Goal: Task Accomplishment & Management: Manage account settings

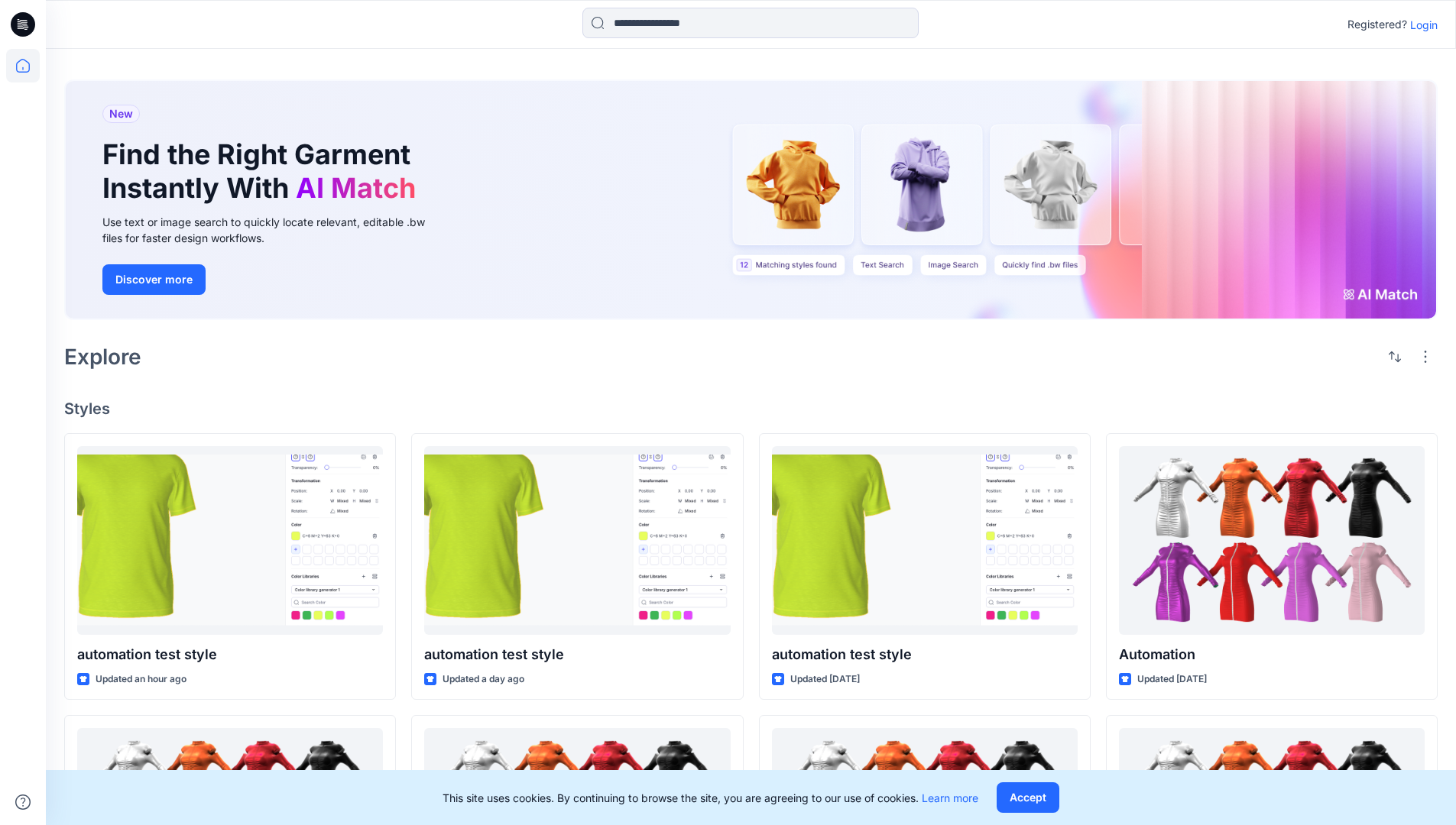
click at [1420, 24] on p "Login" at bounding box center [1424, 25] width 28 height 16
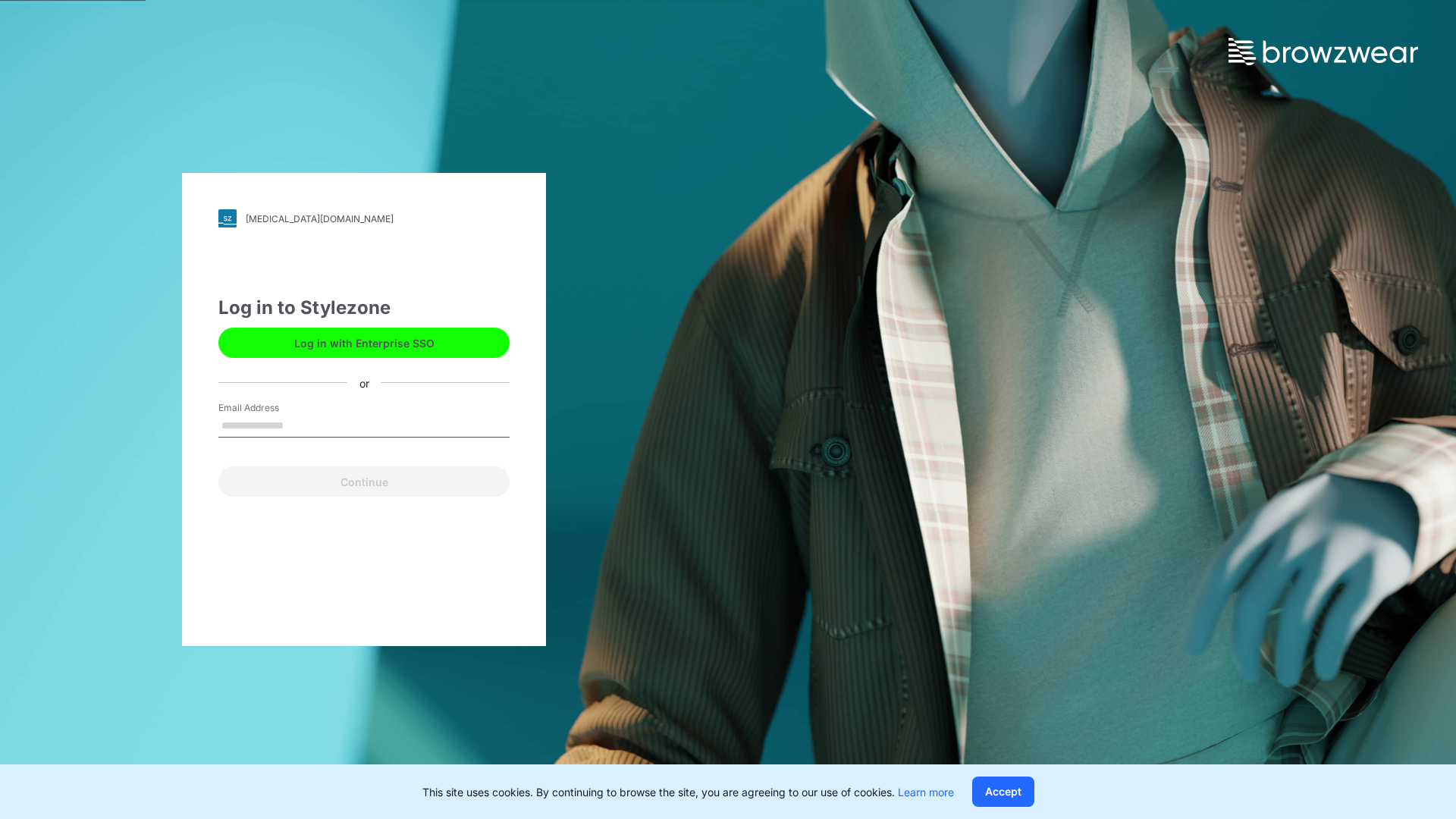
click at [299, 424] on input "Email Address" at bounding box center [364, 426] width 291 height 23
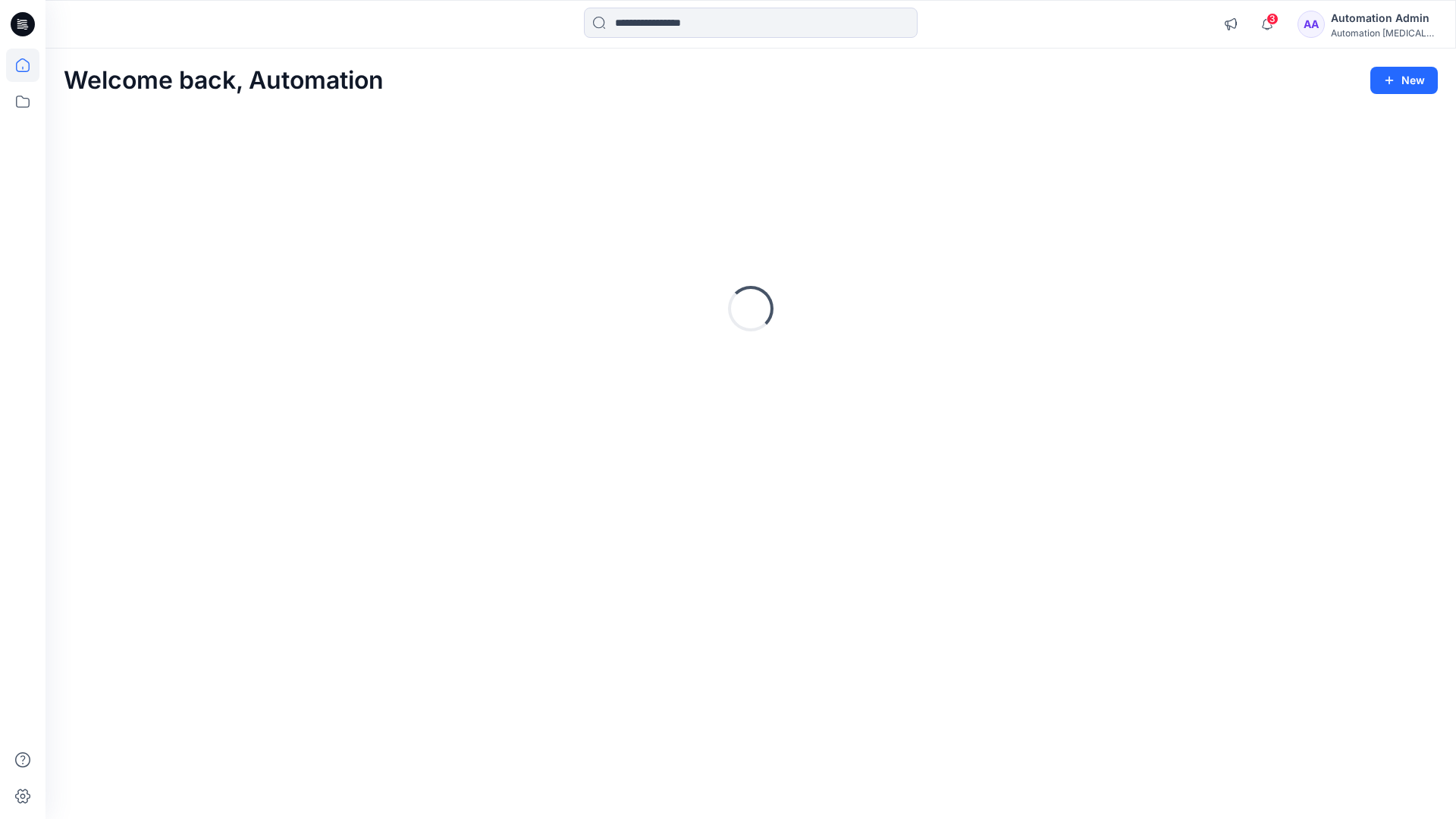
click at [29, 65] on icon at bounding box center [23, 65] width 14 height 14
click at [22, 99] on icon at bounding box center [22, 101] width 33 height 33
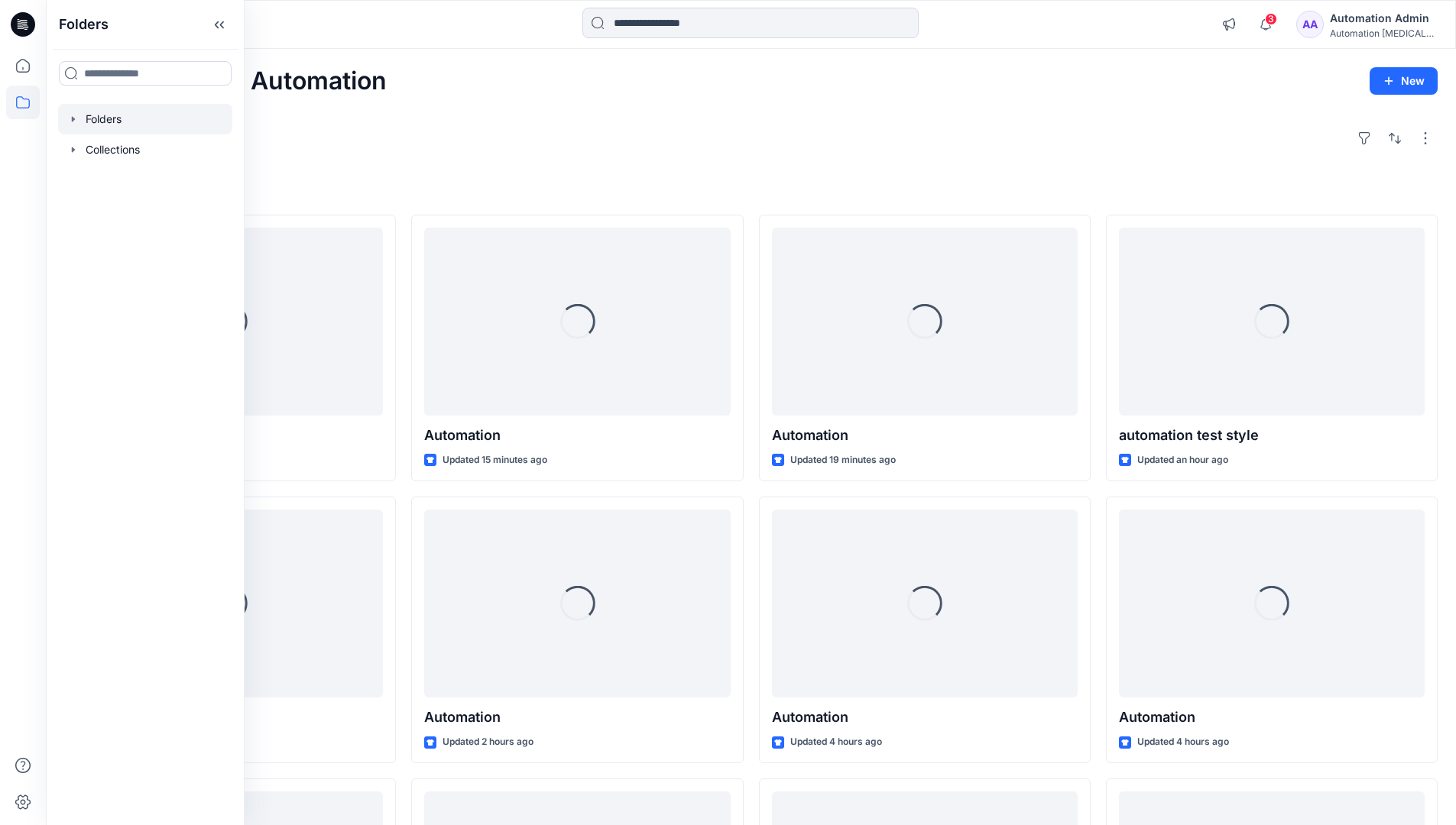
click at [95, 115] on div at bounding box center [145, 119] width 174 height 30
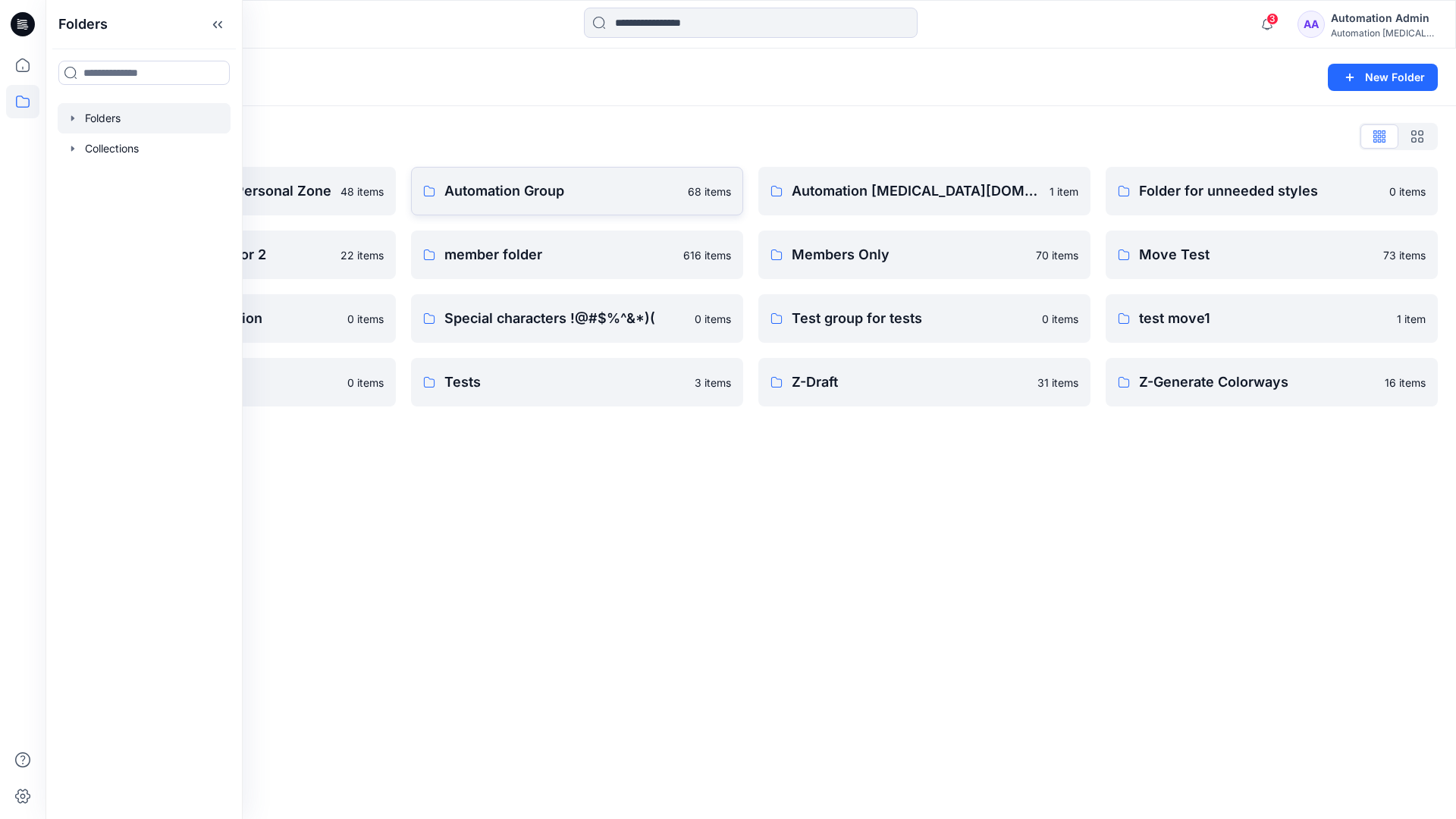
click at [513, 197] on p "Automation Group" at bounding box center [562, 191] width 234 height 21
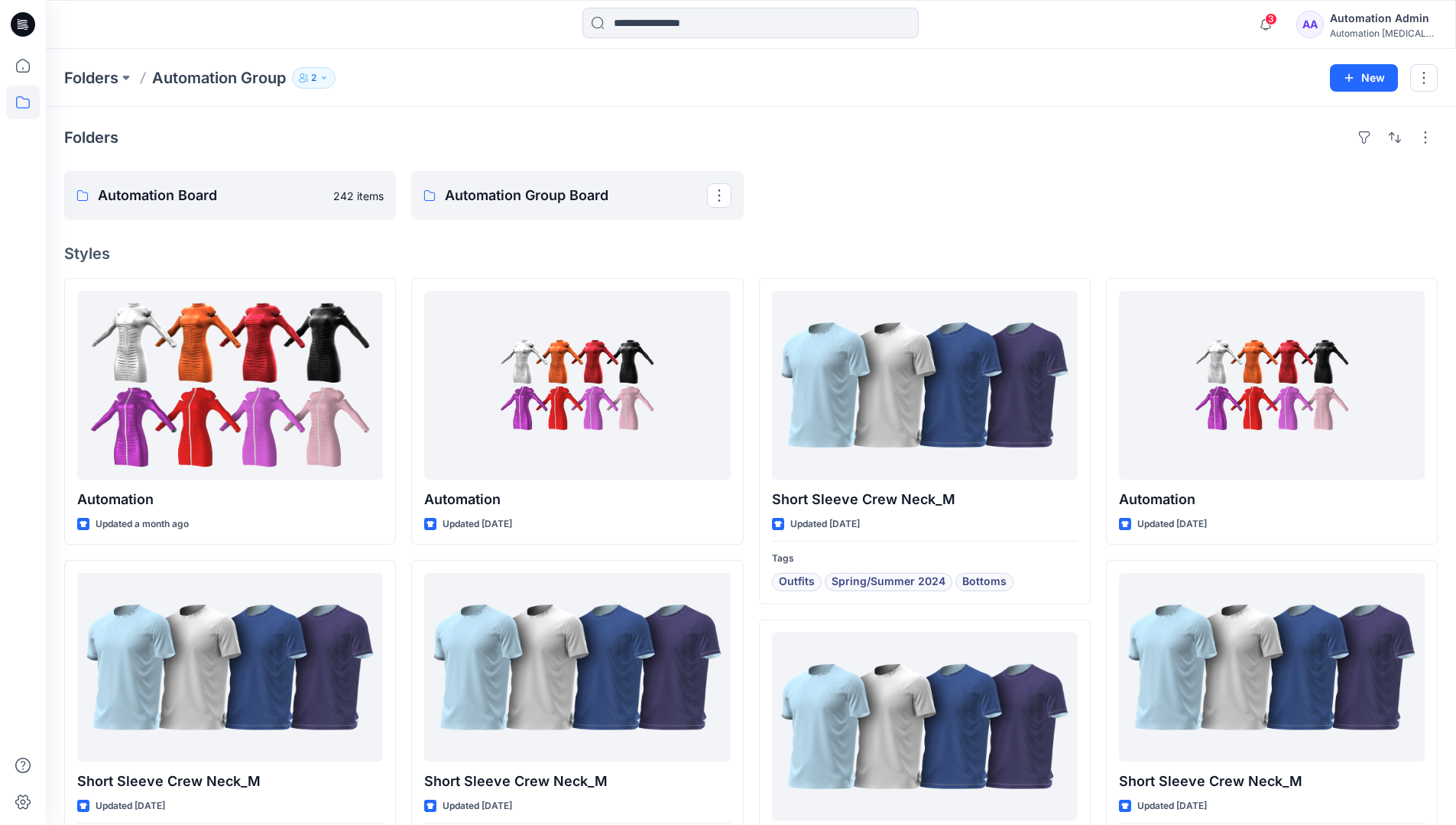
click at [328, 78] on icon "button" at bounding box center [324, 78] width 9 height 9
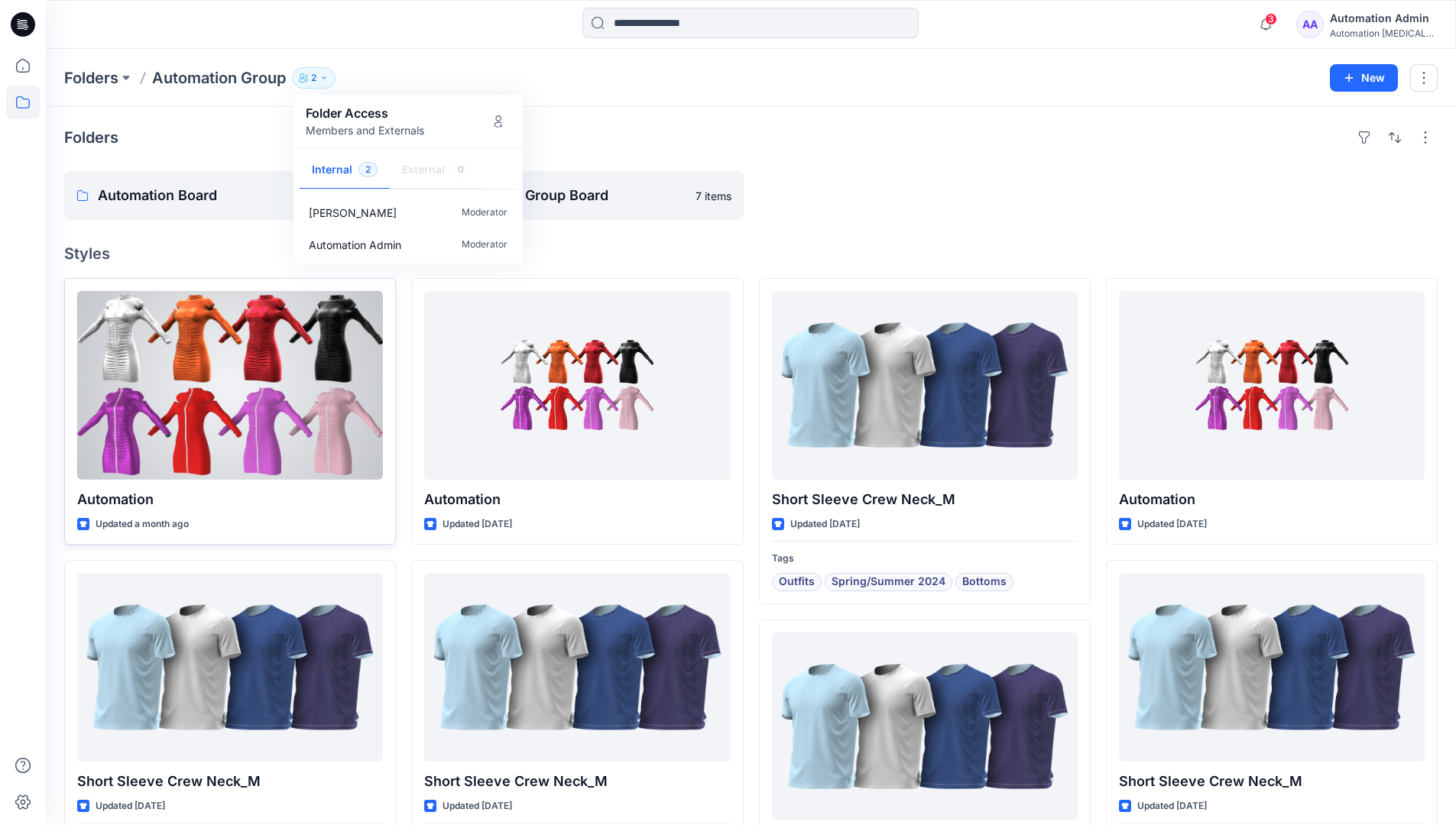
click at [334, 397] on div at bounding box center [230, 385] width 306 height 189
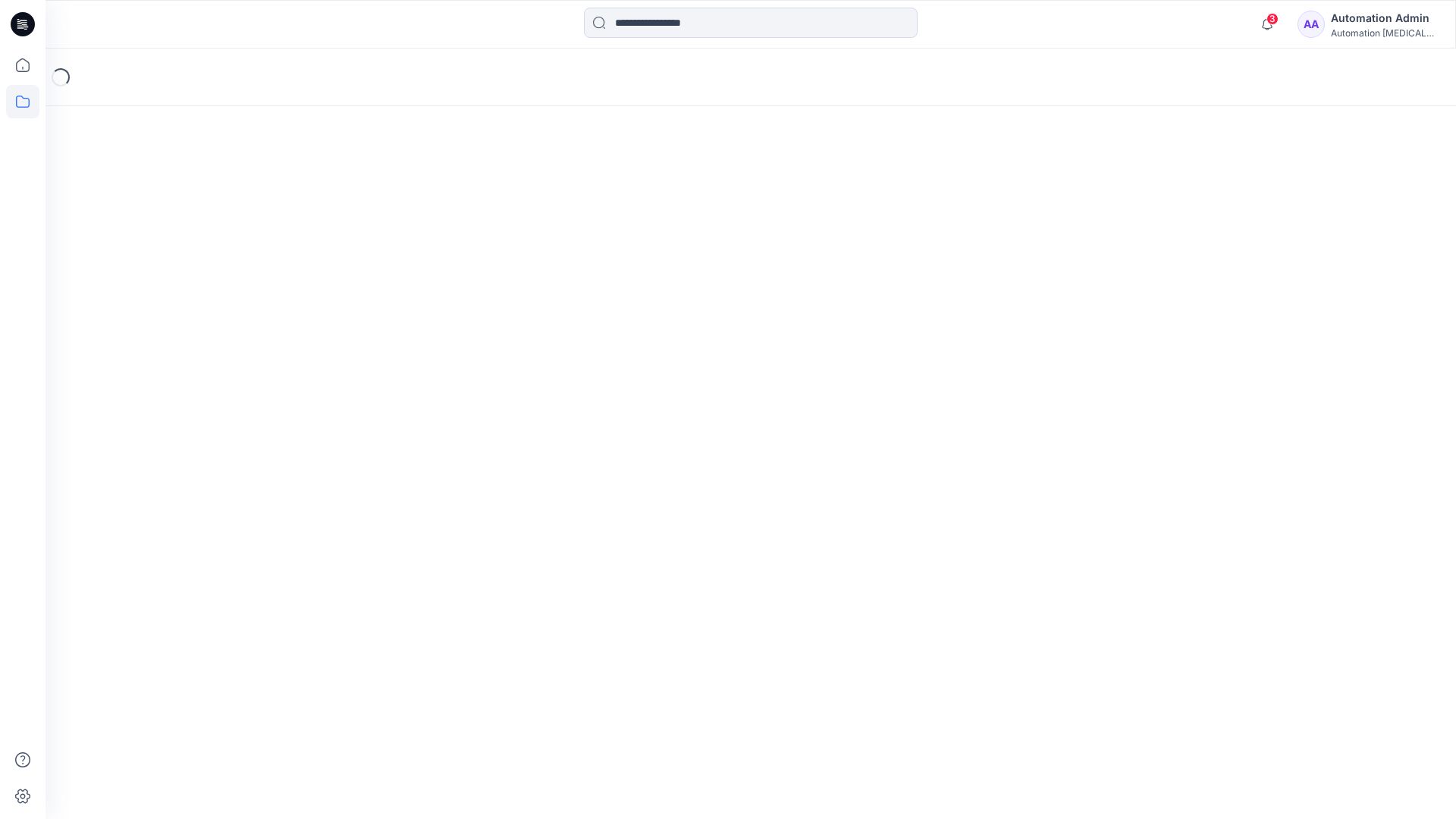
click at [13, 106] on icon at bounding box center [22, 101] width 33 height 33
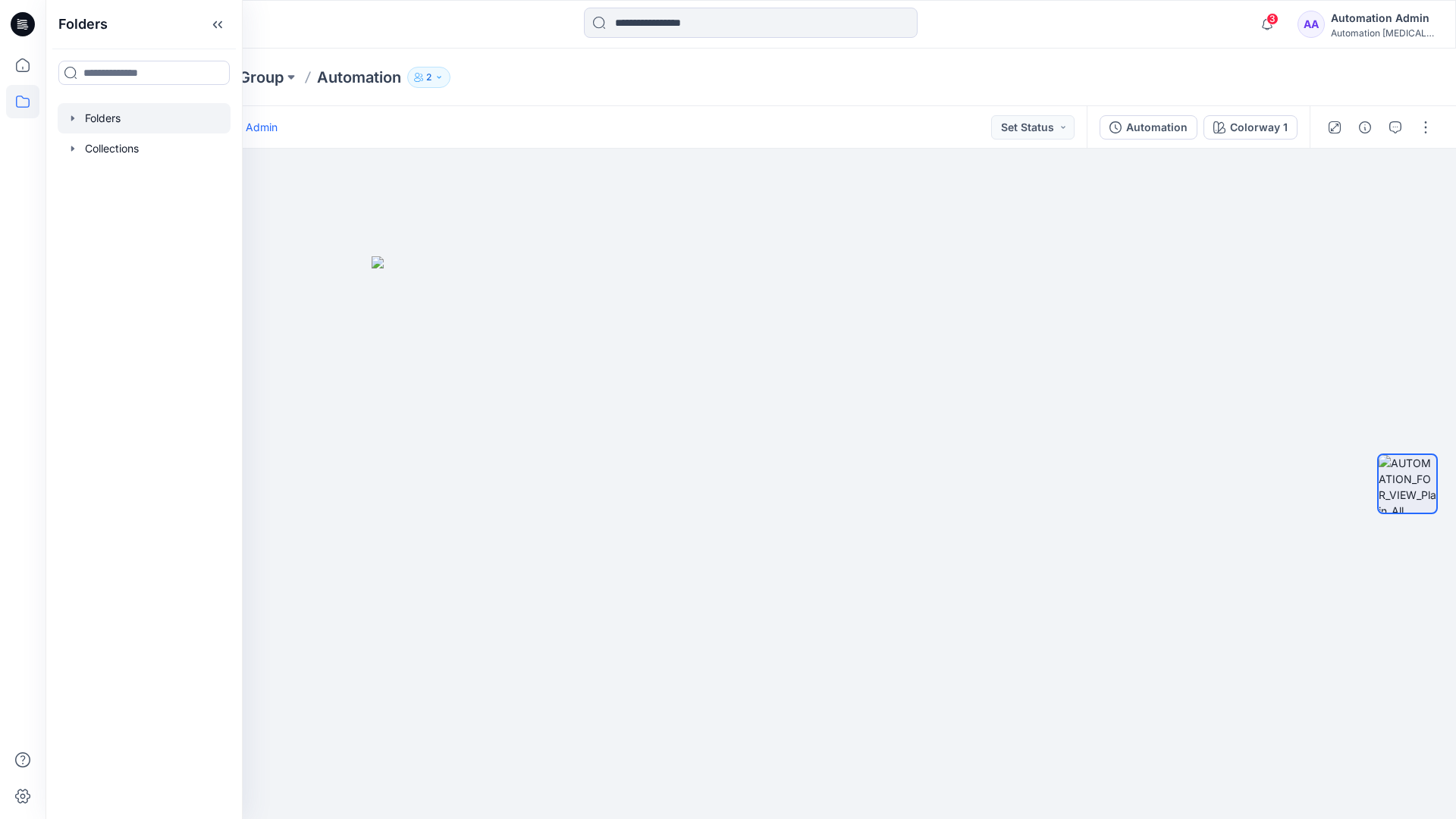
click at [90, 117] on div at bounding box center [144, 118] width 173 height 30
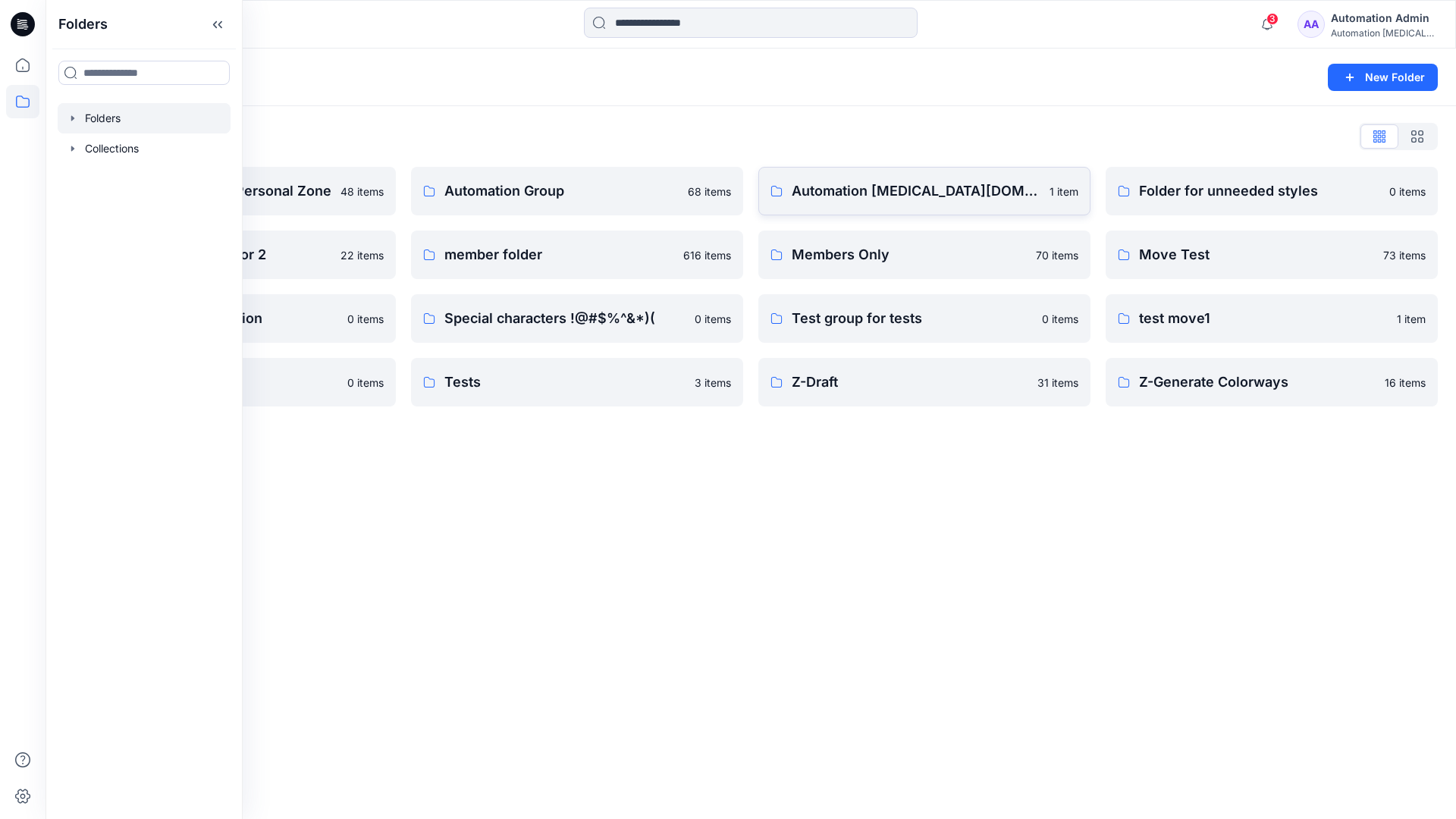
click at [885, 198] on p "Automation [MEDICAL_DATA][DOMAIN_NAME]" at bounding box center [916, 191] width 249 height 21
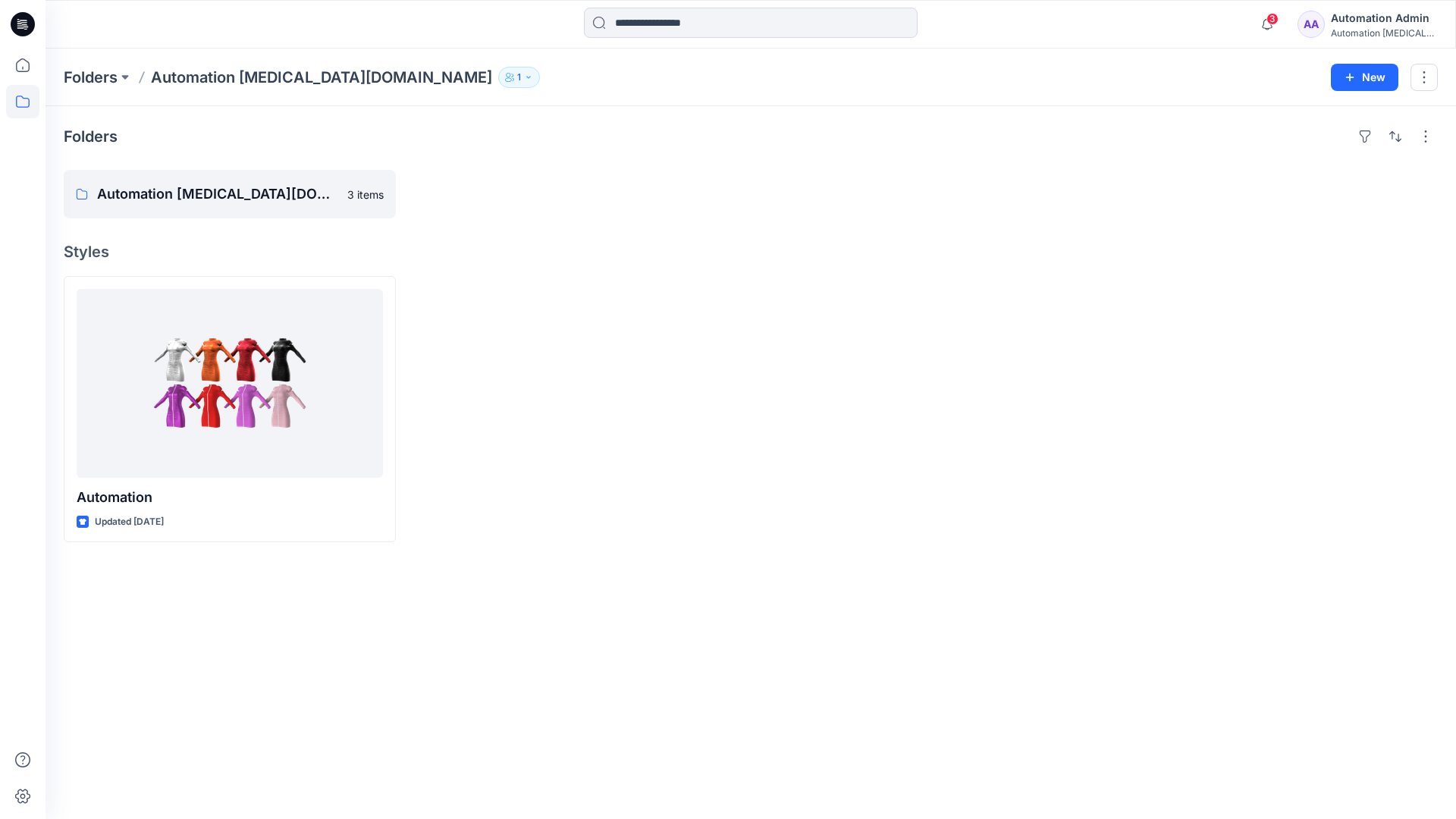
click at [524, 80] on icon "button" at bounding box center [529, 77] width 9 height 9
click at [1364, 23] on div "Automation Admin" at bounding box center [1384, 18] width 106 height 18
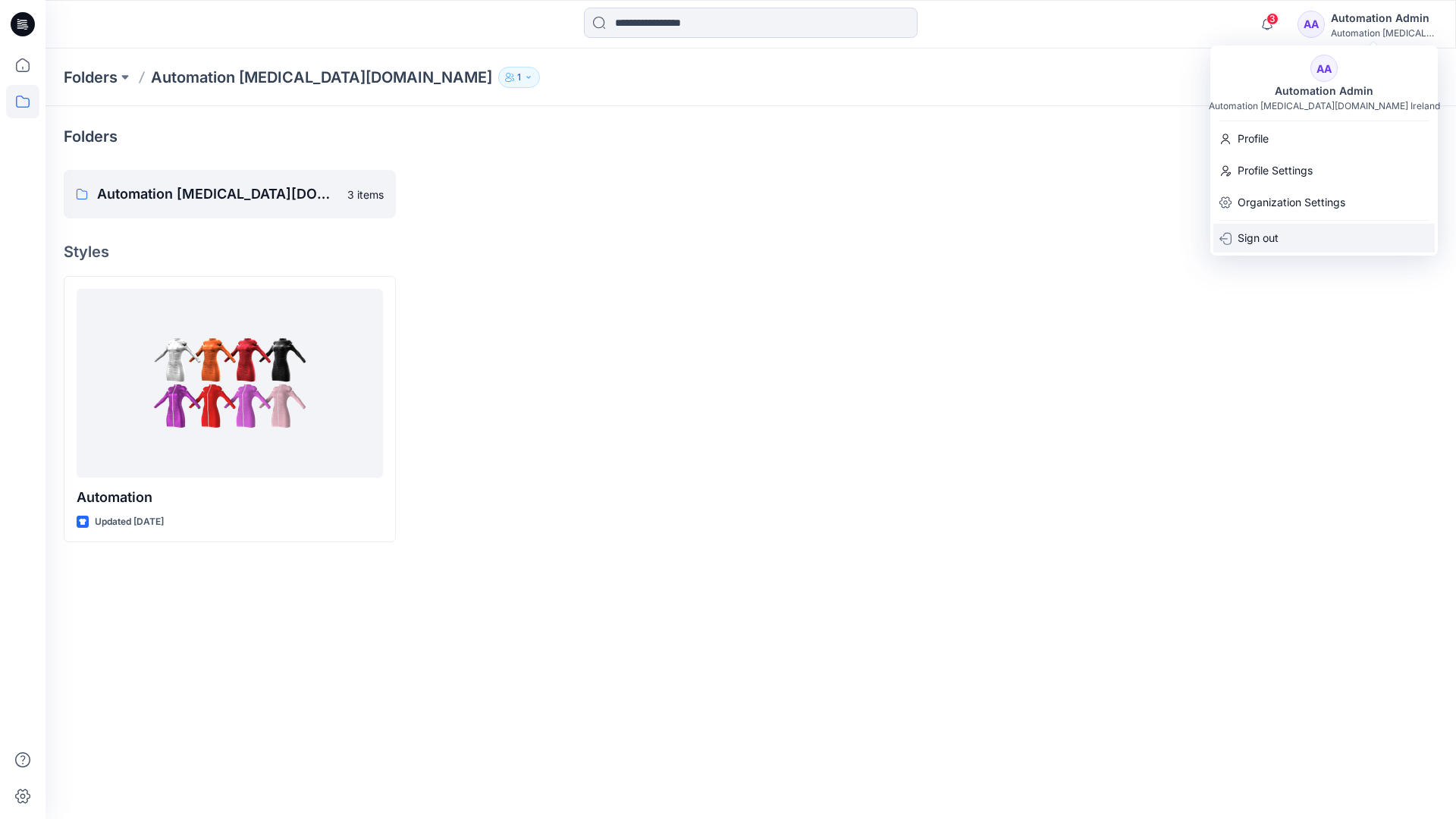
click at [1282, 234] on div "Sign out" at bounding box center [1323, 239] width 222 height 29
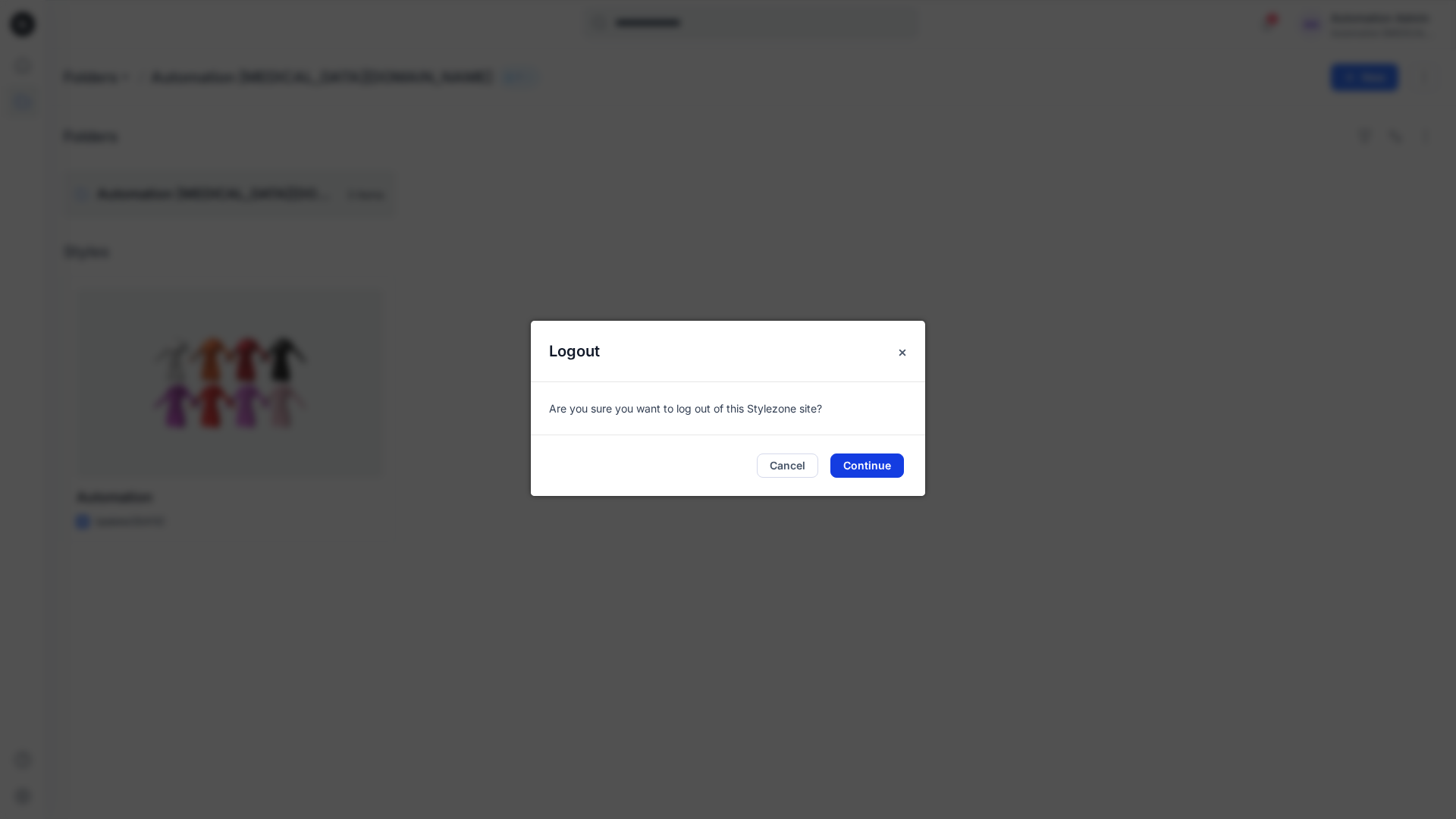
click at [872, 461] on button "Continue" at bounding box center [867, 466] width 74 height 24
